Goal: Feedback & Contribution: Submit feedback/report problem

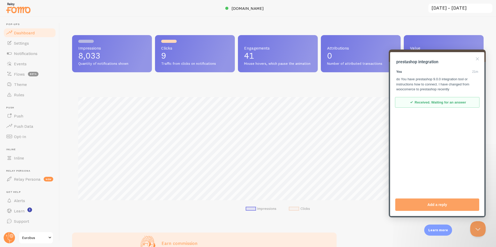
scroll to position [136, 408]
click at [27, 44] on span "Settings" at bounding box center [21, 43] width 15 height 5
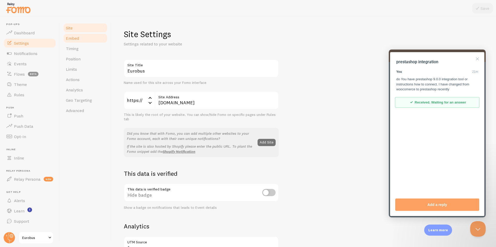
click at [76, 40] on span "Embed" at bounding box center [72, 38] width 13 height 5
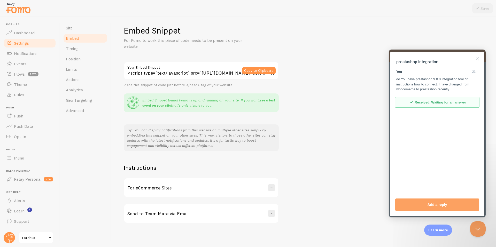
scroll to position [5, 0]
click at [28, 56] on span "Notifications" at bounding box center [26, 53] width 24 height 5
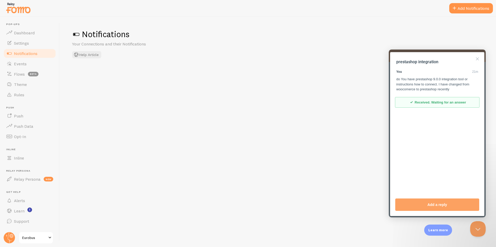
checkbox input "false"
checkbox input "true"
checkbox input "false"
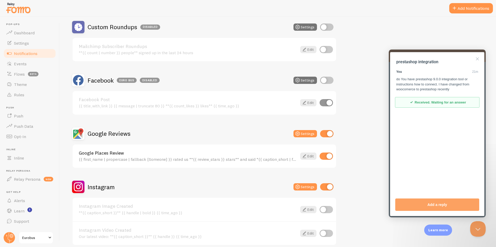
scroll to position [129, 0]
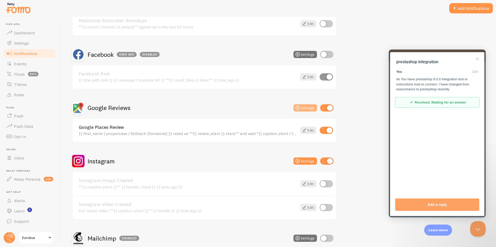
click at [310, 109] on button "Settings" at bounding box center [305, 107] width 24 height 7
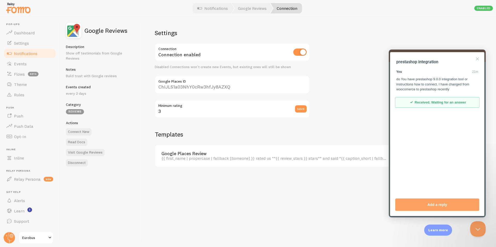
click at [28, 53] on span "Notifications" at bounding box center [26, 53] width 24 height 5
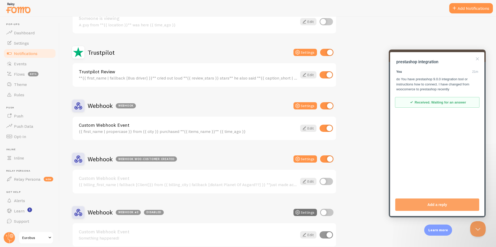
scroll to position [697, 0]
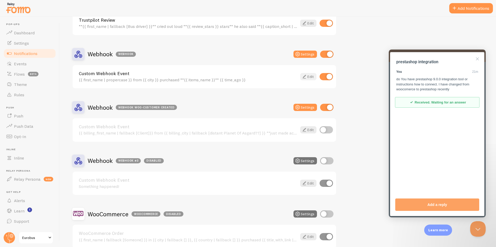
click at [304, 80] on icon at bounding box center [304, 77] width 6 height 6
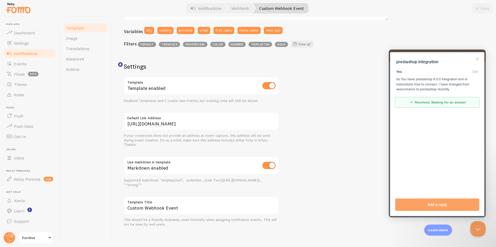
scroll to position [139, 0]
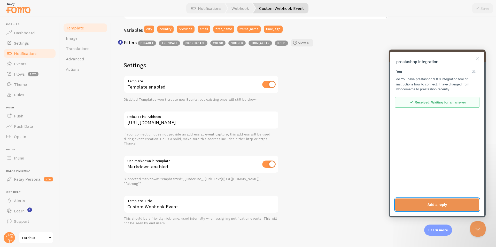
click at [434, 203] on button "Add a reply" at bounding box center [437, 205] width 84 height 12
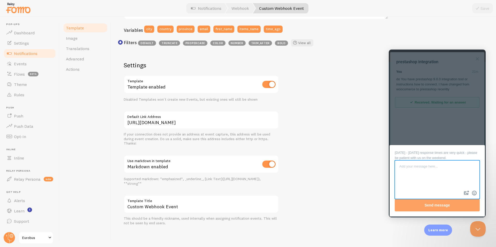
click at [435, 163] on textarea at bounding box center [437, 175] width 84 height 29
type textarea "i have done all as per instructions and is not working from what I can see"
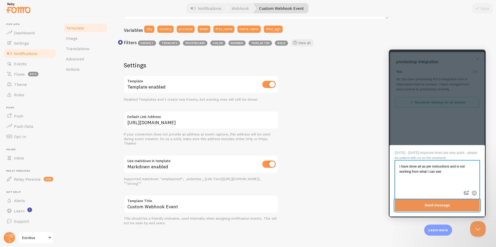
click at [428, 207] on button "Send message" at bounding box center [437, 205] width 85 height 12
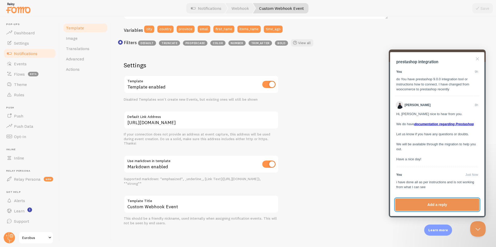
scroll to position [5, 0]
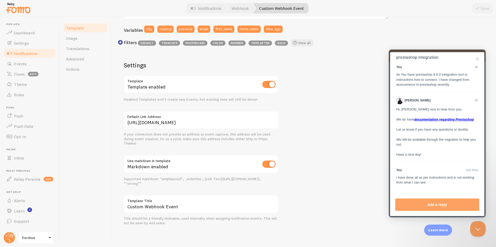
click at [25, 53] on span "Notifications" at bounding box center [26, 53] width 24 height 5
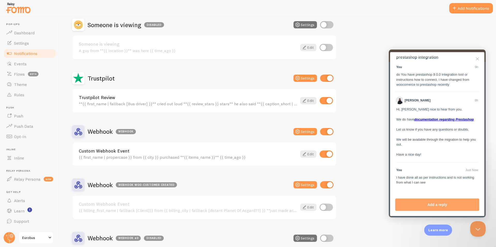
scroll to position [723, 0]
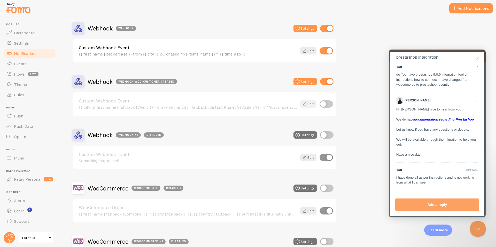
click at [310, 104] on link "Edit" at bounding box center [308, 103] width 16 height 7
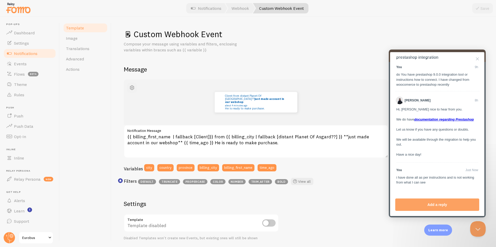
click at [131, 87] on span "button" at bounding box center [132, 88] width 6 height 6
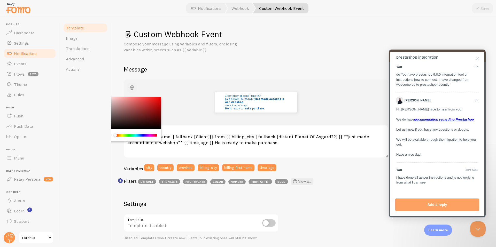
click at [131, 87] on span "button" at bounding box center [132, 88] width 6 height 6
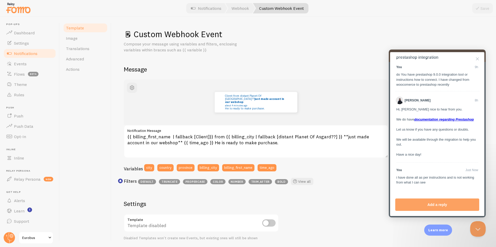
click at [27, 55] on span "Notifications" at bounding box center [26, 53] width 24 height 5
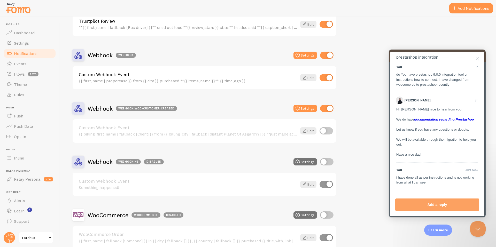
scroll to position [697, 0]
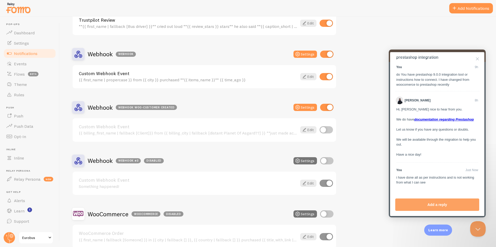
click at [324, 108] on input "checkbox" at bounding box center [326, 107] width 13 height 7
checkbox input "false"
click at [323, 55] on input "checkbox" at bounding box center [326, 54] width 13 height 7
checkbox input "false"
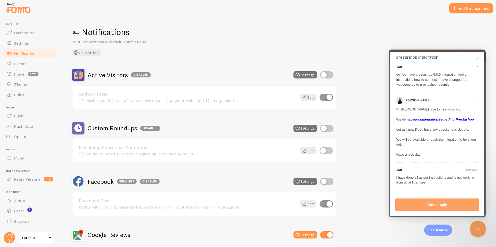
scroll to position [0, 0]
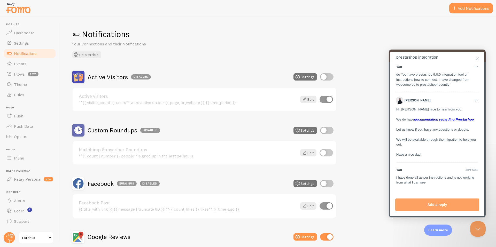
click at [329, 77] on input "checkbox" at bounding box center [326, 76] width 13 height 7
checkbox input "true"
click at [305, 101] on icon at bounding box center [304, 99] width 6 height 6
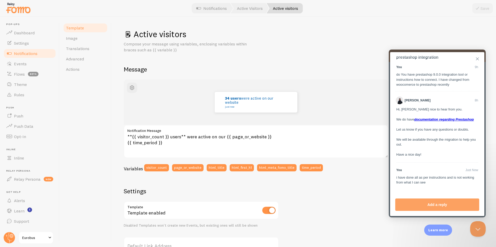
click at [476, 59] on button "Close" at bounding box center [477, 59] width 8 height 8
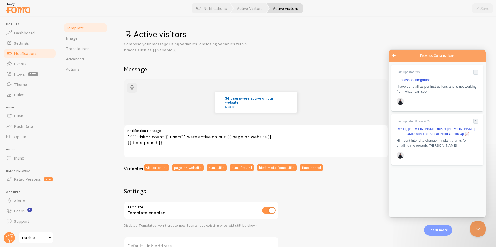
click at [394, 54] on span "Go back" at bounding box center [394, 55] width 6 height 6
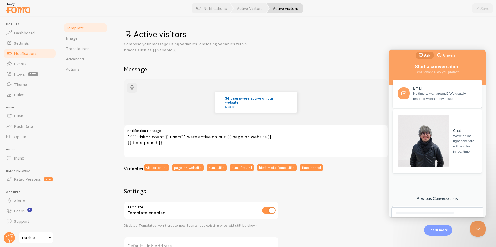
click at [454, 36] on h1 "Active visitors" at bounding box center [304, 34] width 360 height 11
click at [475, 229] on button "Close Beacon popover" at bounding box center [476, 227] width 15 height 15
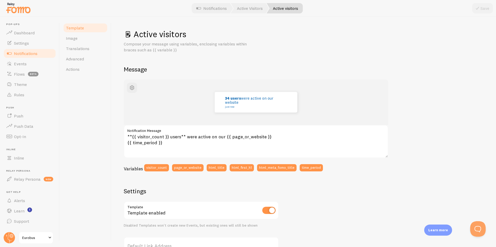
click at [27, 54] on span "Notifications" at bounding box center [26, 53] width 24 height 5
